Goal: Task Accomplishment & Management: Manage account settings

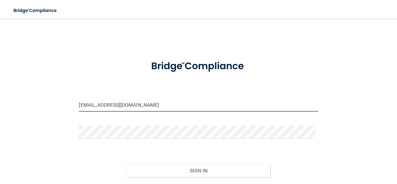
click at [164, 100] on input "[EMAIL_ADDRESS][DOMAIN_NAME]" at bounding box center [198, 104] width 239 height 13
type input "[EMAIL_ADDRESS][DOMAIN_NAME]"
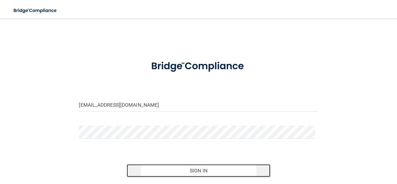
click at [192, 175] on button "Sign In" at bounding box center [199, 170] width 144 height 13
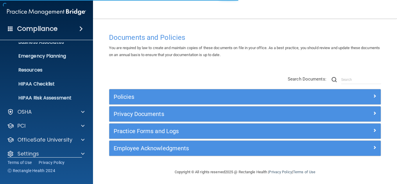
scroll to position [57, 0]
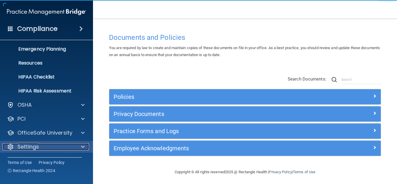
click at [83, 145] on span at bounding box center [82, 146] width 3 height 7
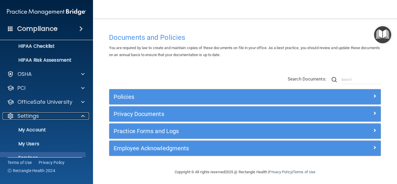
scroll to position [113, 0]
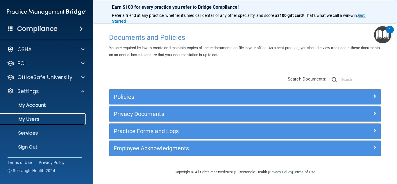
click at [46, 115] on link "My Users" at bounding box center [40, 119] width 92 height 12
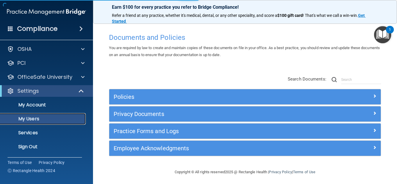
scroll to position [15, 0]
click at [35, 119] on p "My Users" at bounding box center [43, 119] width 79 height 6
select select "20"
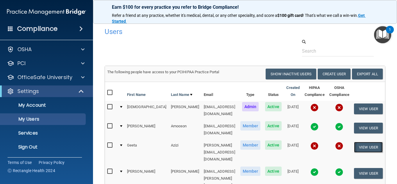
click at [370, 142] on button "View User" at bounding box center [368, 147] width 29 height 11
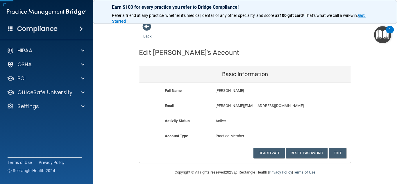
scroll to position [5, 0]
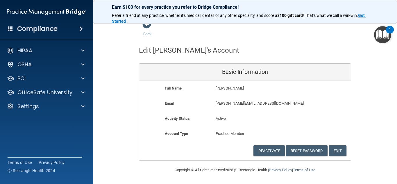
click at [345, 153] on div "Deactivate Reset Password Edit Cancel Save Information" at bounding box center [244, 150] width 211 height 11
click at [344, 153] on button "Edit" at bounding box center [338, 150] width 18 height 11
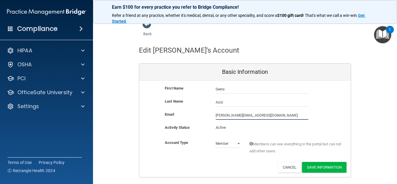
drag, startPoint x: 264, startPoint y: 114, endPoint x: 201, endPoint y: 111, distance: 63.1
click at [201, 111] on div "Email [PERSON_NAME][EMAIL_ADDRESS][DOMAIN_NAME] [DOMAIN_NAME][EMAIL_ADDRESS][DO…" at bounding box center [244, 115] width 211 height 9
type input "[EMAIL_ADDRESS][DOMAIN_NAME]"
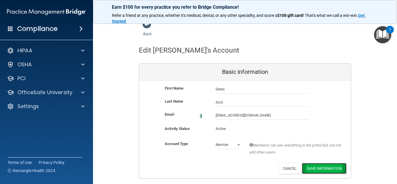
click at [328, 166] on button "Save Information" at bounding box center [324, 168] width 44 height 11
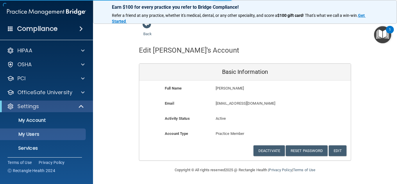
select select "20"
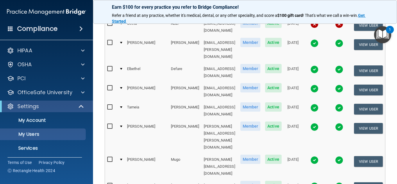
scroll to position [203, 0]
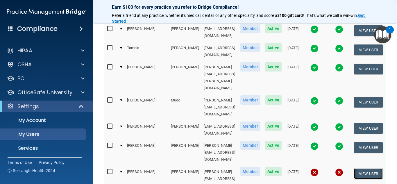
click at [365, 168] on button "View User" at bounding box center [368, 173] width 29 height 11
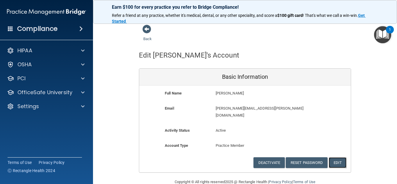
click at [337, 157] on button "Edit" at bounding box center [338, 162] width 18 height 11
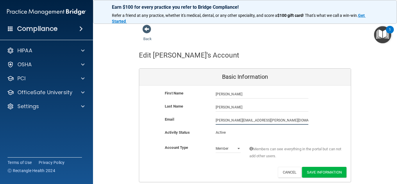
drag, startPoint x: 268, startPoint y: 119, endPoint x: 176, endPoint y: 110, distance: 92.7
click at [176, 110] on div "First Name [PERSON_NAME] [PERSON_NAME] Last Name [PERSON_NAME] [PERSON_NAME][EM…" at bounding box center [244, 133] width 211 height 96
type input "[EMAIL_ADDRESS][DOMAIN_NAME]"
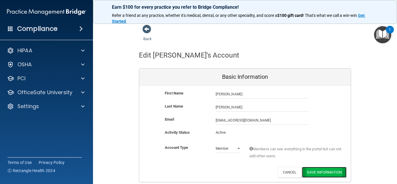
click at [332, 171] on button "Save Information" at bounding box center [324, 172] width 44 height 11
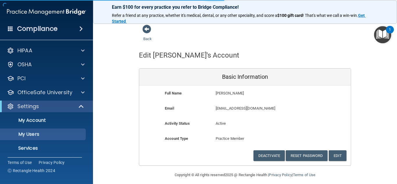
select select "20"
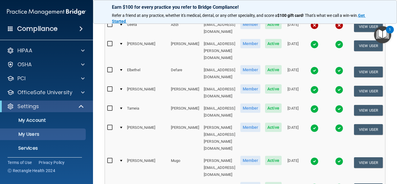
scroll to position [145, 0]
